Goal: Transaction & Acquisition: Book appointment/travel/reservation

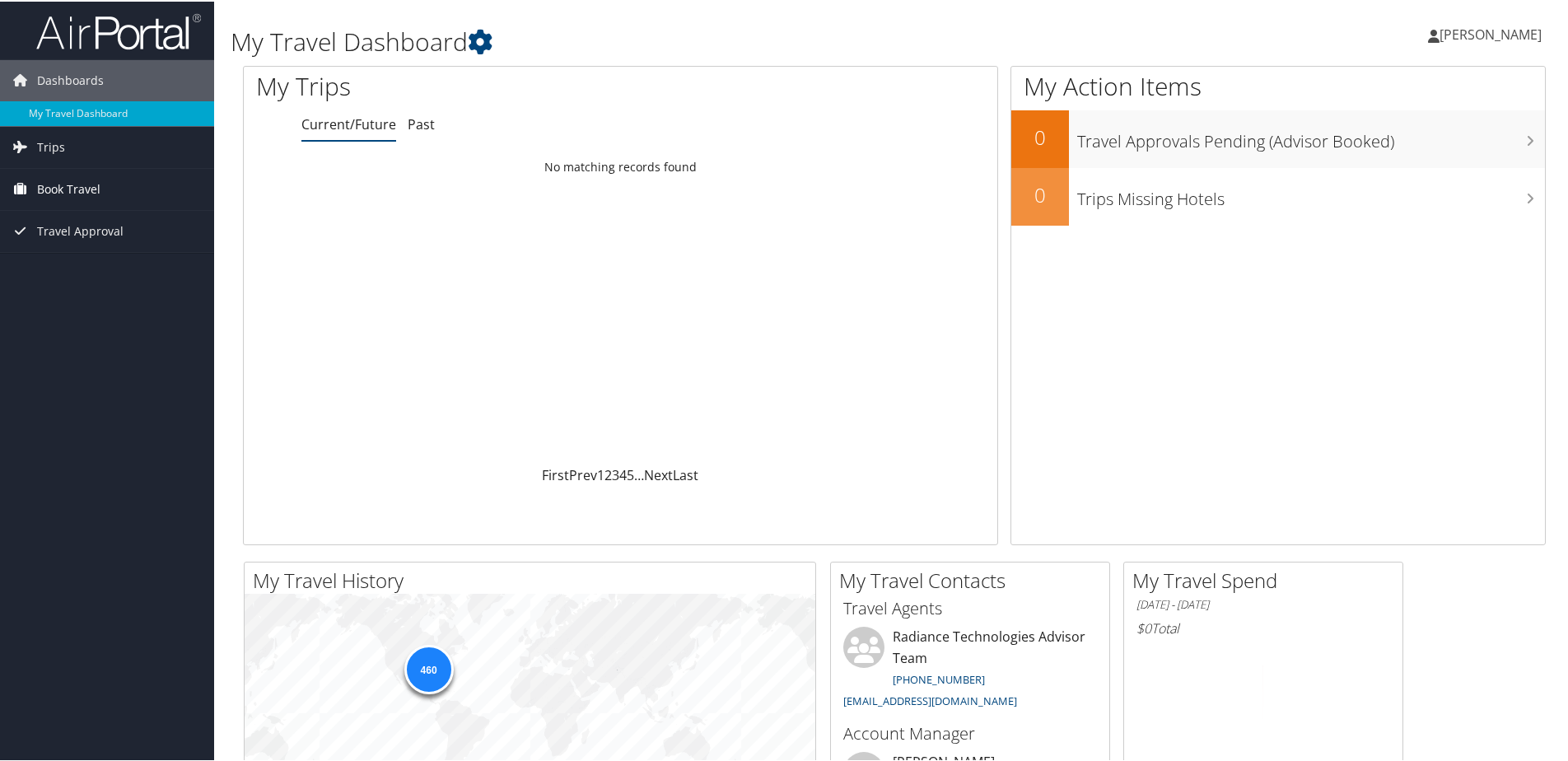
click at [72, 182] on span "Book Travel" at bounding box center [69, 187] width 64 height 42
click at [98, 267] on link "Book/Manage Online Trips" at bounding box center [107, 270] width 214 height 25
